Goal: Transaction & Acquisition: Download file/media

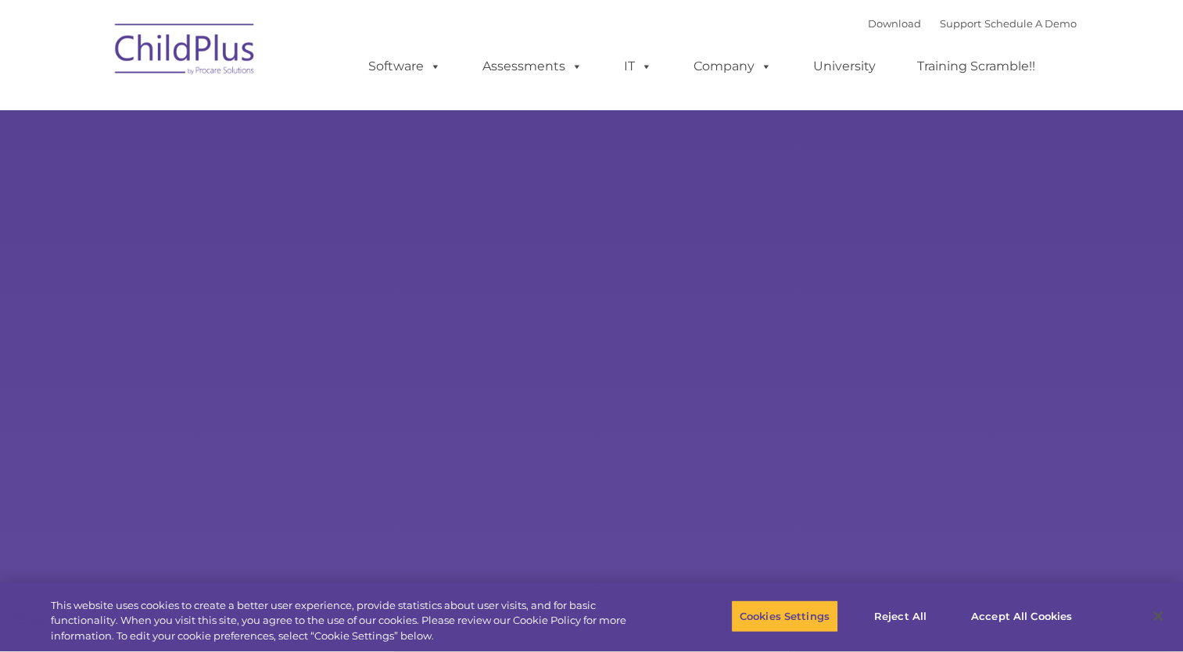
select select "MEDIUM"
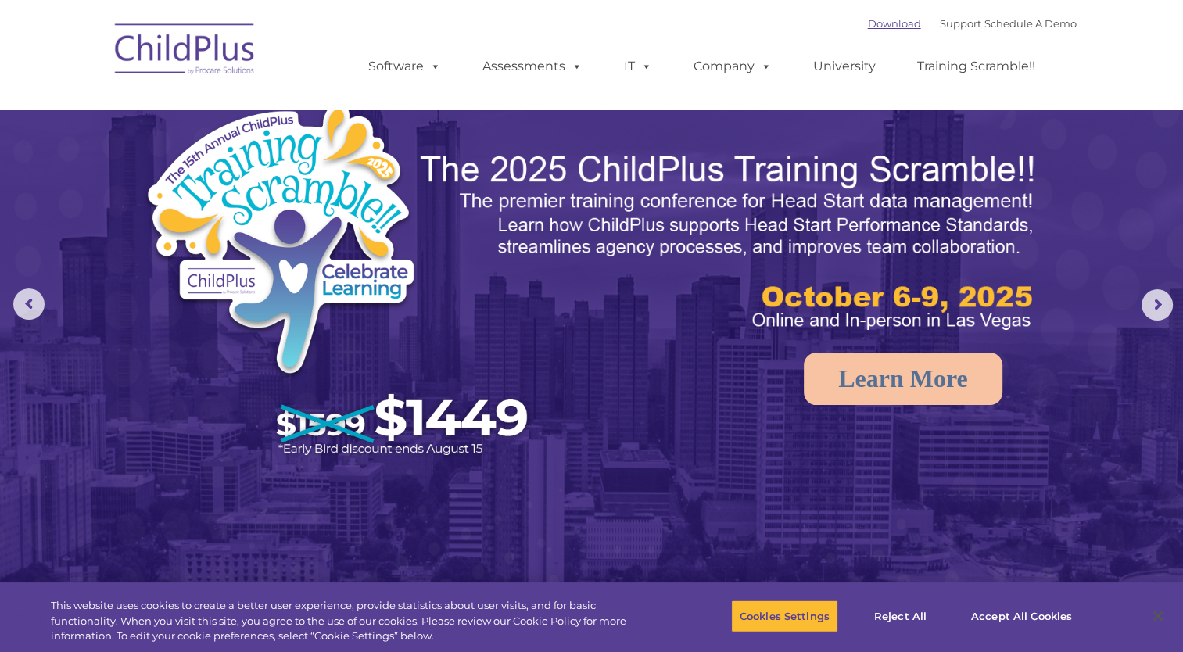
click at [868, 23] on link "Download" at bounding box center [894, 23] width 53 height 13
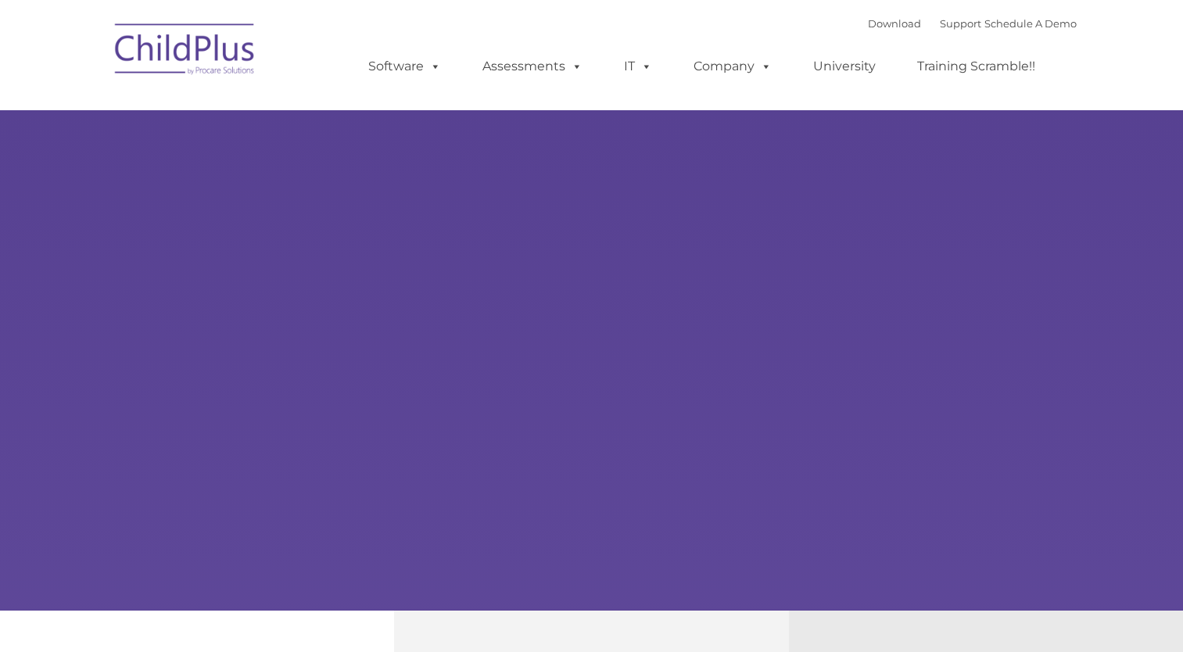
type input ""
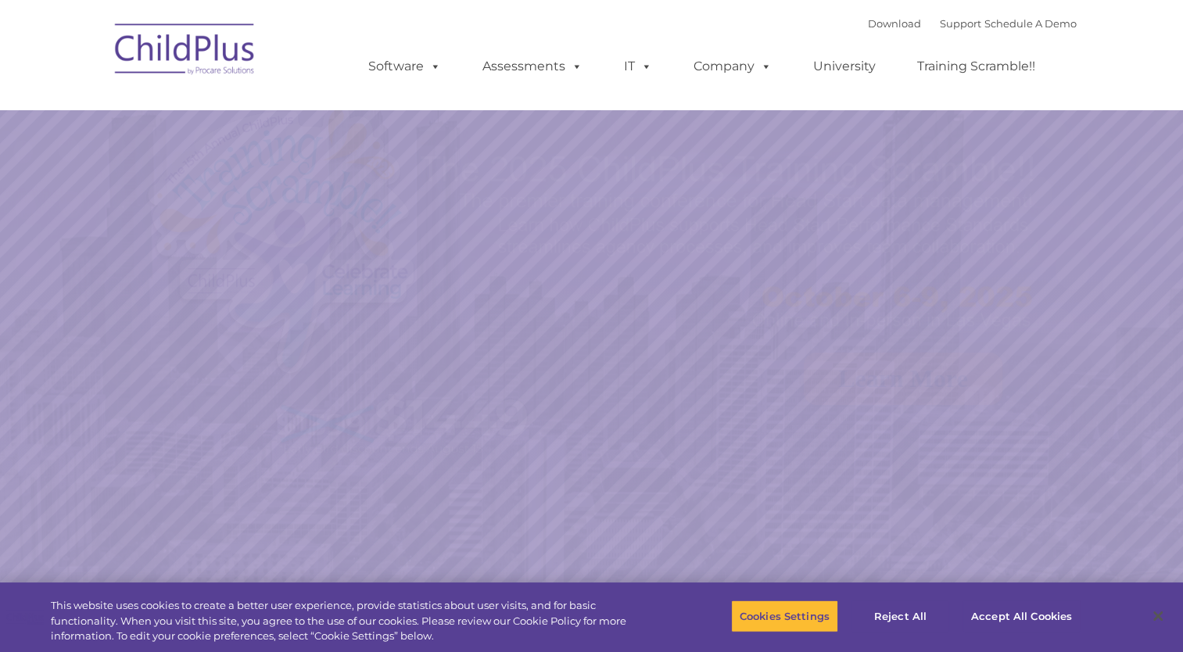
select select "MEDIUM"
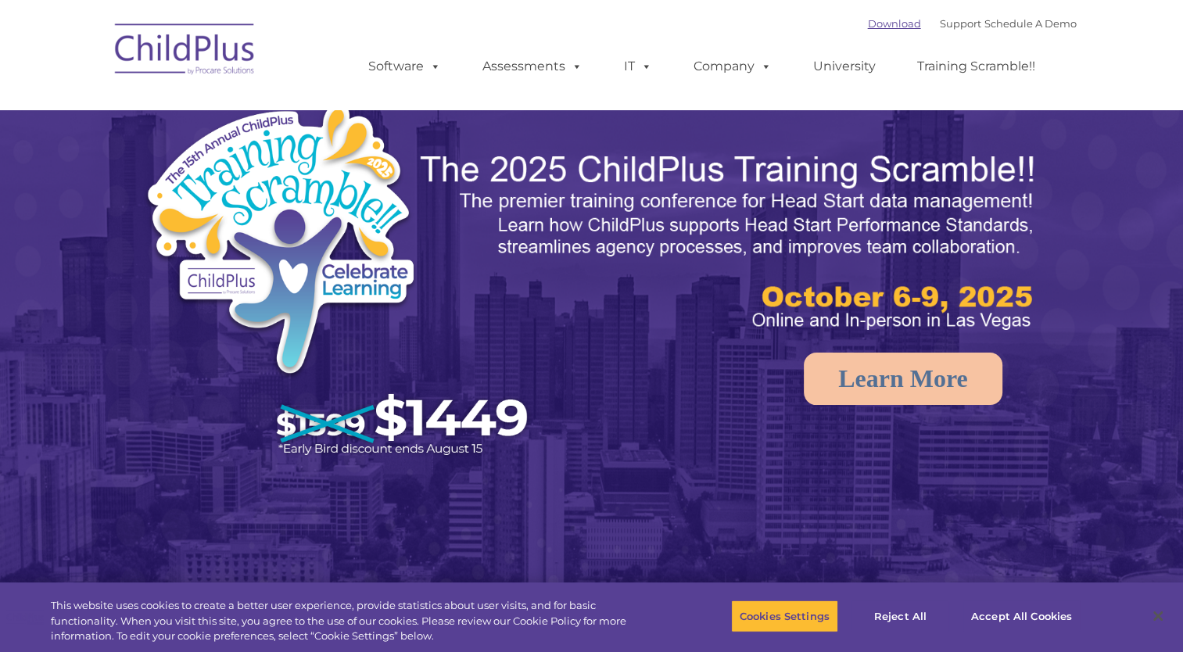
click at [871, 27] on link "Download" at bounding box center [894, 23] width 53 height 13
